Goal: Entertainment & Leisure: Consume media (video, audio)

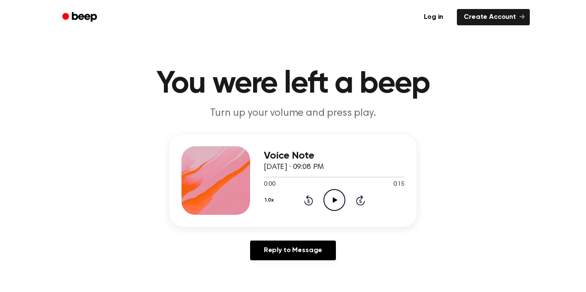
click at [340, 202] on icon "Play Audio" at bounding box center [334, 200] width 22 height 22
click at [335, 196] on icon "Play Audio" at bounding box center [334, 200] width 22 height 22
click at [331, 197] on icon "Play Audio" at bounding box center [334, 200] width 22 height 22
click at [325, 194] on circle at bounding box center [334, 200] width 21 height 21
click at [340, 206] on icon "Play Audio" at bounding box center [334, 200] width 22 height 22
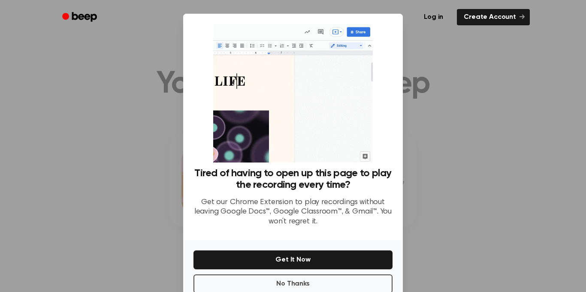
scroll to position [20, 0]
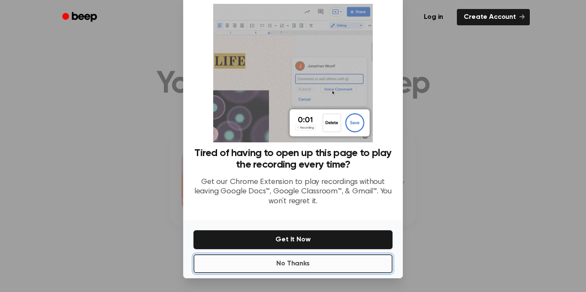
click at [300, 260] on button "No Thanks" at bounding box center [292, 263] width 199 height 19
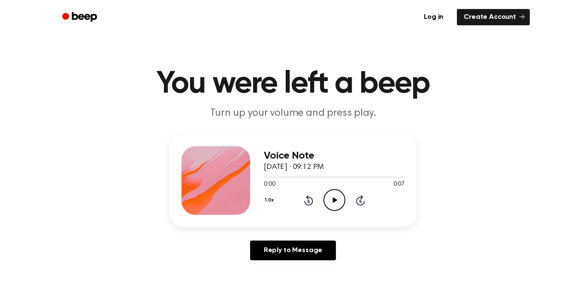
click at [337, 199] on icon "Play Audio" at bounding box center [334, 200] width 22 height 22
click at [341, 203] on icon "Play Audio" at bounding box center [334, 200] width 22 height 22
click at [331, 205] on icon "Play Audio" at bounding box center [334, 200] width 22 height 22
click at [339, 199] on icon "Play Audio" at bounding box center [334, 200] width 22 height 22
click at [336, 204] on icon "Play Audio" at bounding box center [334, 200] width 22 height 22
